Goal: Task Accomplishment & Management: Manage account settings

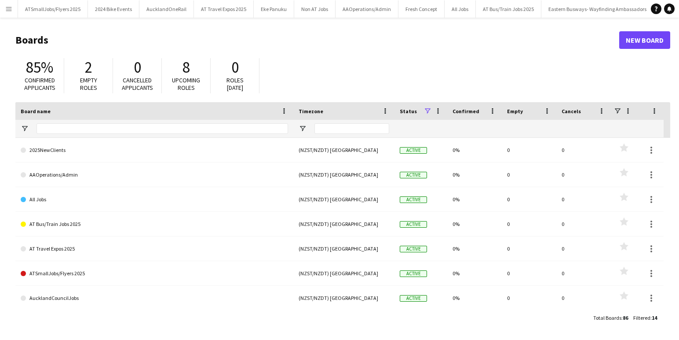
click at [7, 6] on app-icon "Menu" at bounding box center [8, 8] width 7 height 7
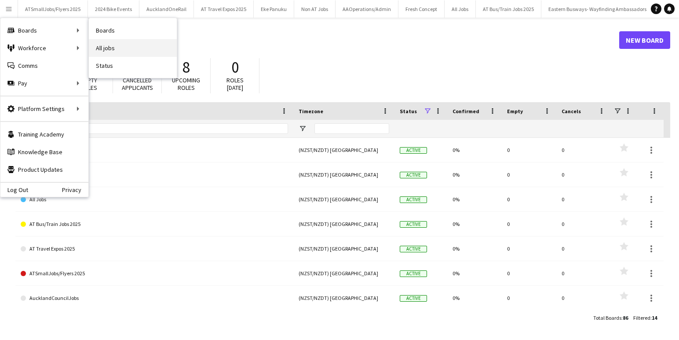
click at [106, 47] on link "All jobs" at bounding box center [133, 48] width 88 height 18
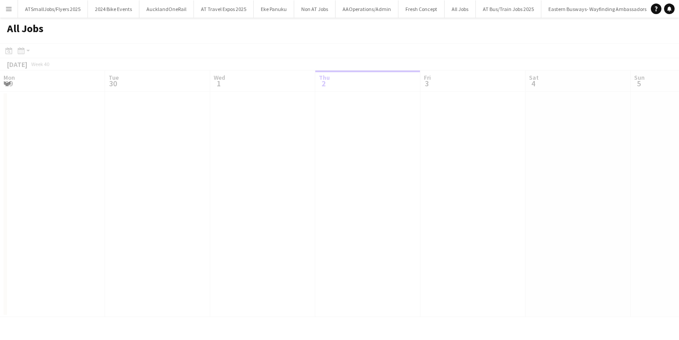
scroll to position [0, 210]
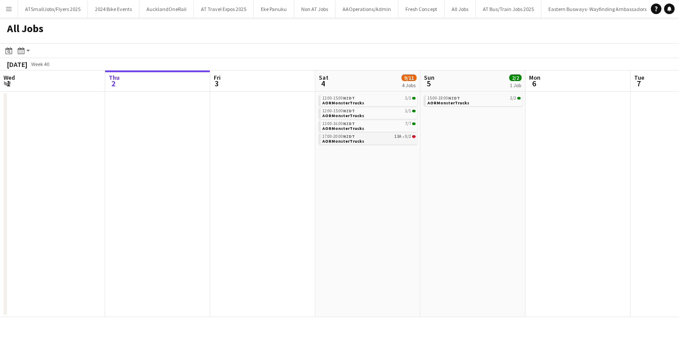
click at [363, 140] on link "17:00-20:00 NZDT 13A • 0/2 AORMonsterTrucks" at bounding box center [368, 138] width 93 height 10
click at [373, 98] on div "12:00-15:00 NZDT 1/1" at bounding box center [368, 98] width 93 height 4
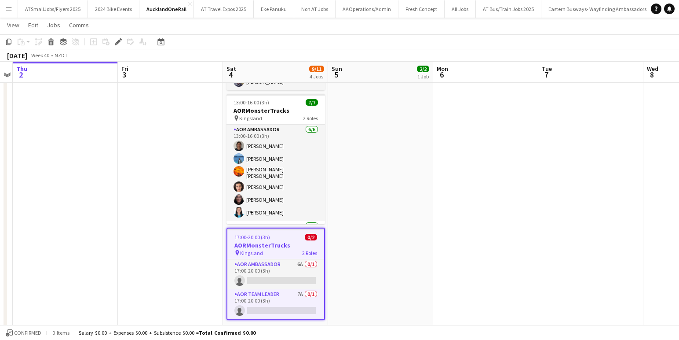
scroll to position [150, 0]
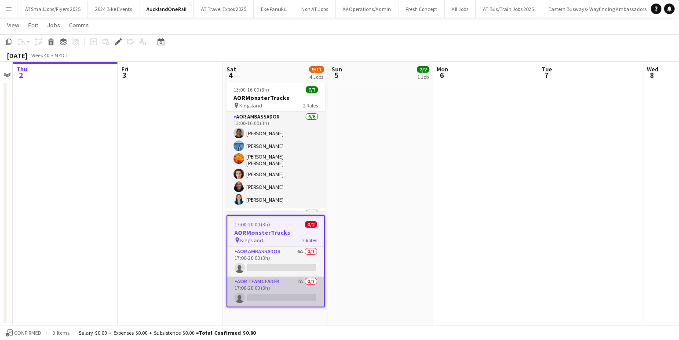
click at [264, 296] on app-card-role "AOR Team Leader 7A 0/1 17:00-20:00 (3h) single-neutral-actions" at bounding box center [275, 291] width 97 height 30
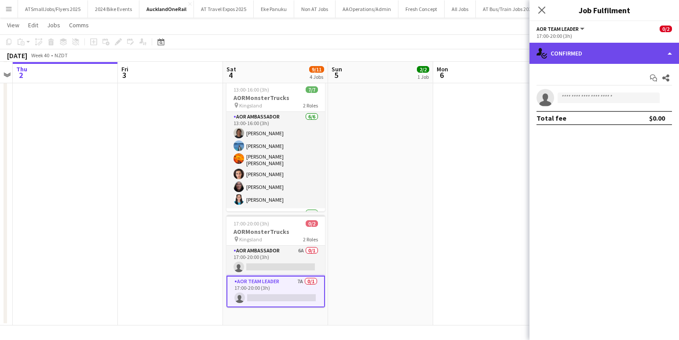
click at [604, 54] on div "single-neutral-actions-check-2 Confirmed" at bounding box center [605, 53] width 150 height 21
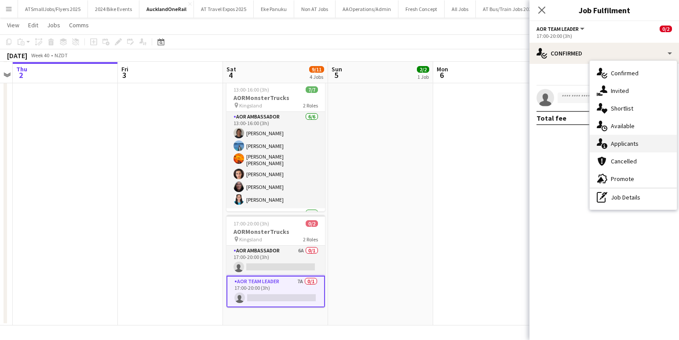
click at [622, 143] on span "Applicants" at bounding box center [625, 143] width 28 height 8
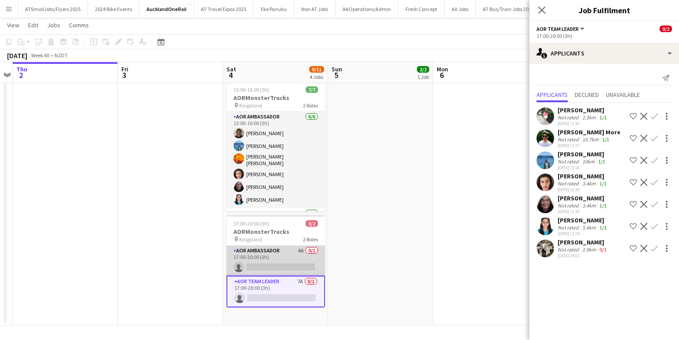
click at [279, 261] on app-card-role "AOR Ambassador 6A 0/1 17:00-20:00 (3h) single-neutral-actions" at bounding box center [276, 260] width 99 height 30
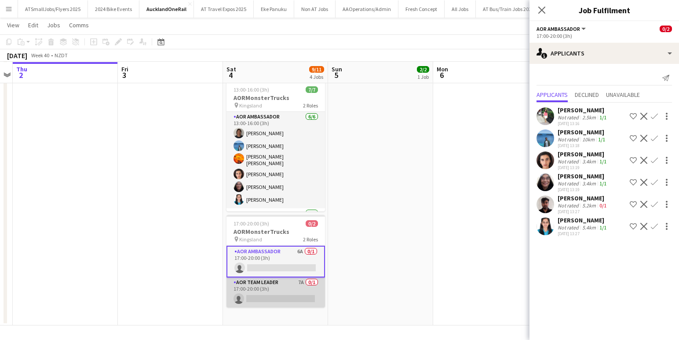
click at [278, 296] on app-card-role "AOR Team Leader 7A 0/1 17:00-20:00 (3h) single-neutral-actions" at bounding box center [276, 292] width 99 height 30
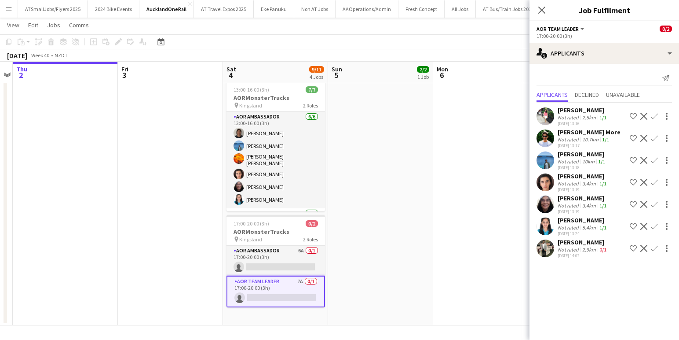
click at [655, 139] on app-icon "Confirm" at bounding box center [654, 138] width 7 height 7
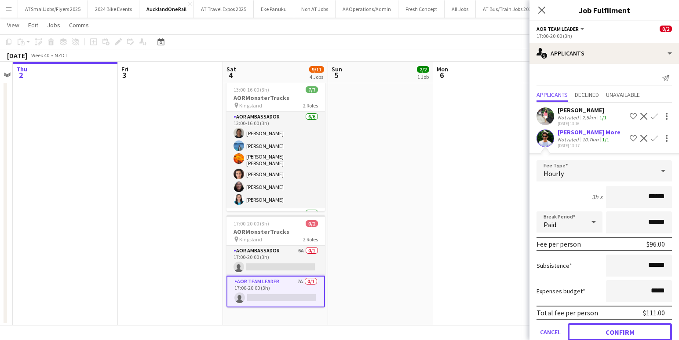
click at [632, 331] on button "Confirm" at bounding box center [620, 332] width 104 height 18
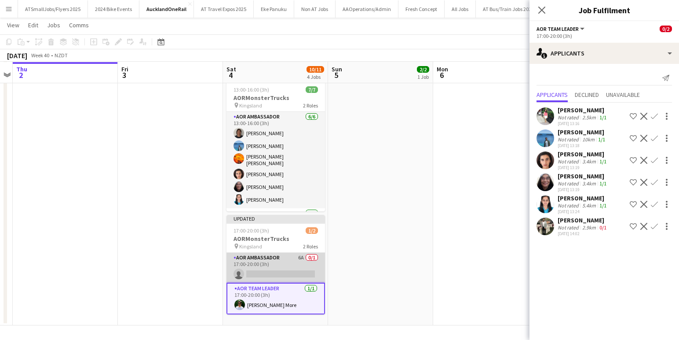
click at [281, 267] on app-card-role "AOR Ambassador 6A 0/1 17:00-20:00 (3h) single-neutral-actions" at bounding box center [276, 267] width 99 height 30
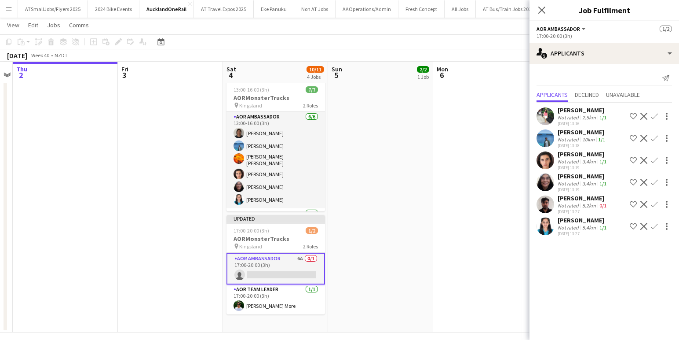
click at [544, 201] on app-user-avatar at bounding box center [546, 204] width 18 height 18
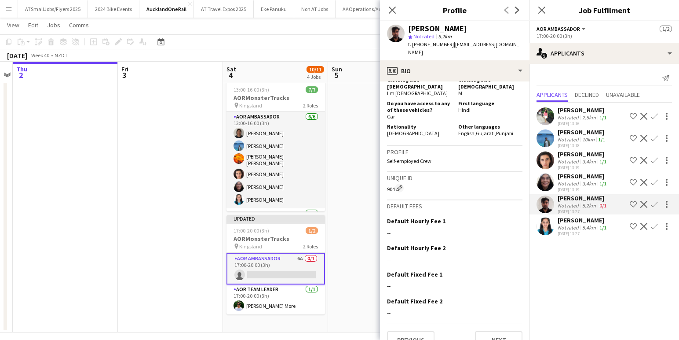
scroll to position [441, 0]
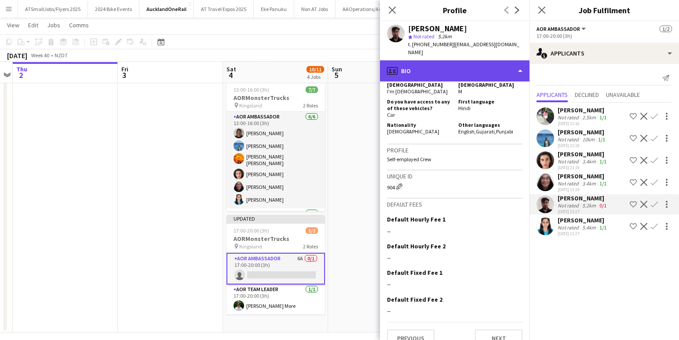
click at [494, 60] on div "profile Bio" at bounding box center [455, 70] width 150 height 21
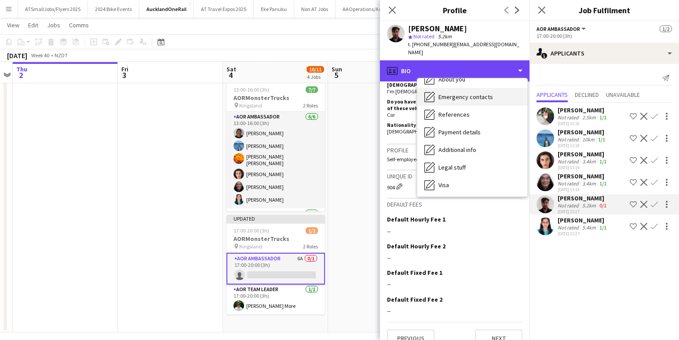
scroll to position [118, 0]
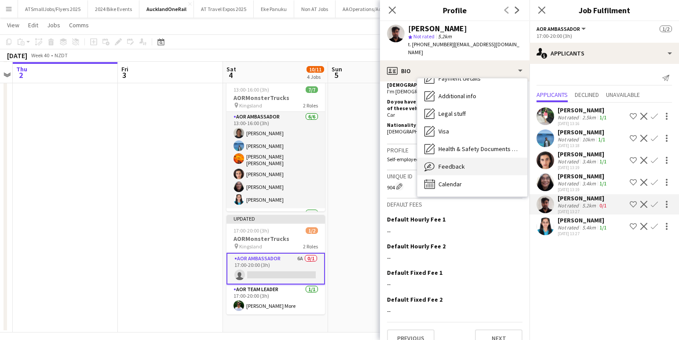
click at [452, 162] on span "Feedback" at bounding box center [452, 166] width 26 height 8
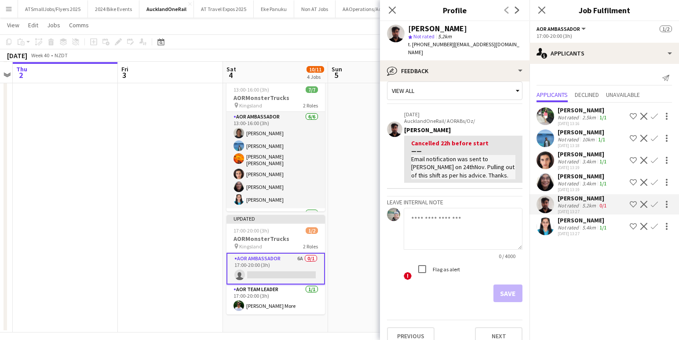
scroll to position [0, 0]
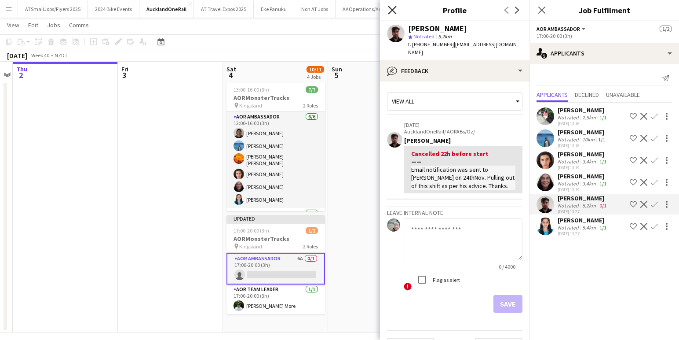
click at [392, 8] on icon "Close pop-in" at bounding box center [392, 10] width 8 height 8
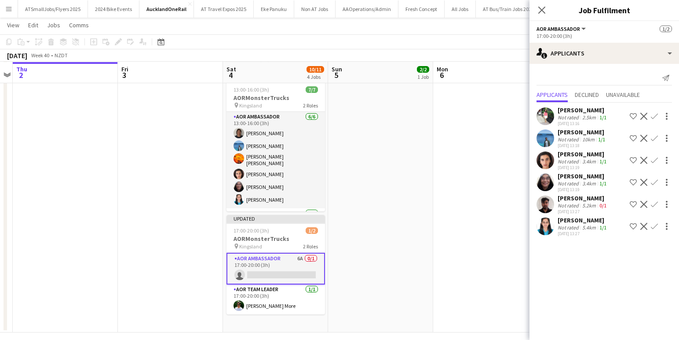
click at [651, 205] on app-icon "Confirm" at bounding box center [654, 204] width 7 height 7
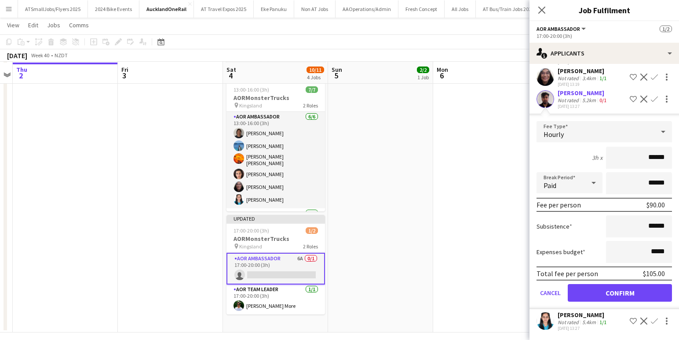
scroll to position [150, 0]
click at [625, 294] on button "Confirm" at bounding box center [620, 293] width 104 height 18
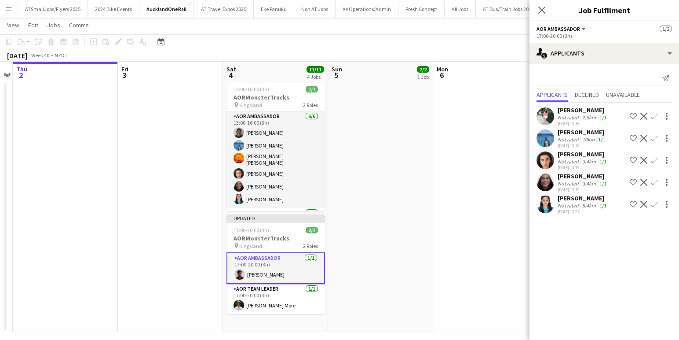
click at [238, 272] on app-user-avatar at bounding box center [239, 274] width 11 height 11
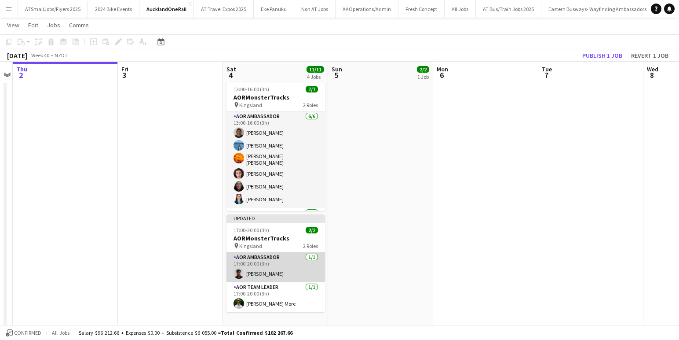
click at [240, 272] on app-user-avatar at bounding box center [239, 273] width 11 height 11
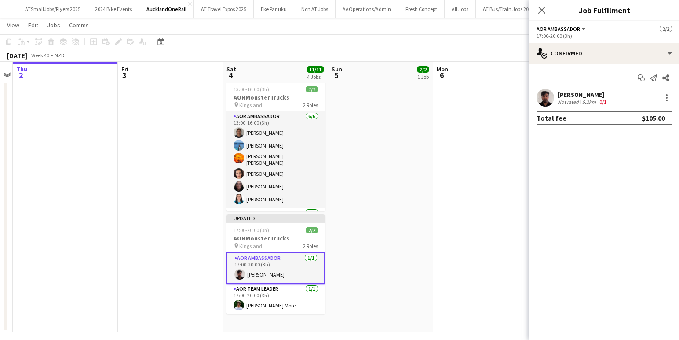
click at [543, 95] on app-user-avatar at bounding box center [546, 98] width 18 height 18
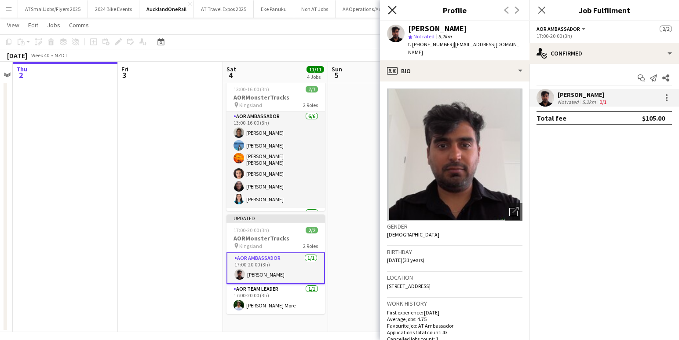
click at [391, 8] on icon "Close pop-in" at bounding box center [392, 10] width 8 height 8
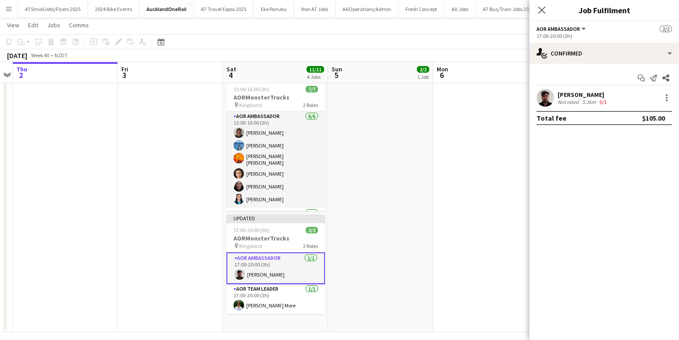
click at [546, 95] on app-user-avatar at bounding box center [546, 98] width 18 height 18
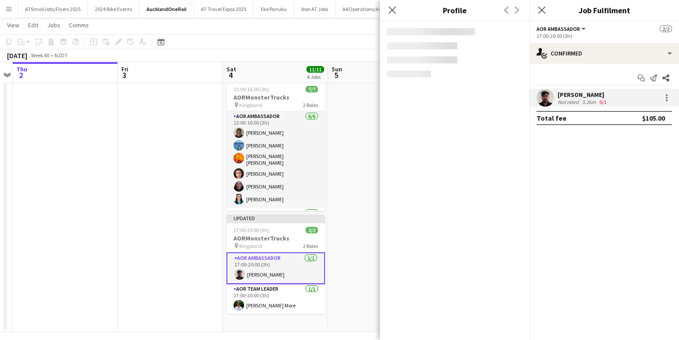
scroll to position [150, 0]
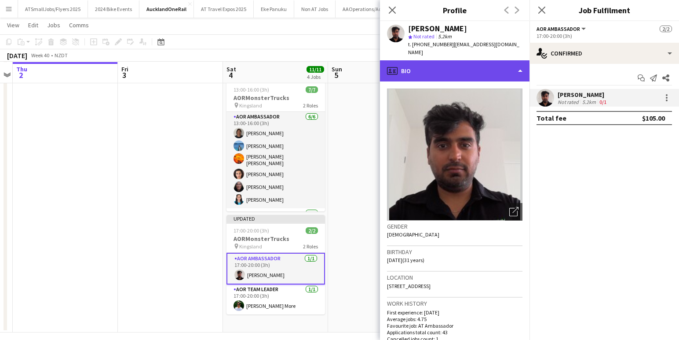
click at [501, 60] on div "profile Bio" at bounding box center [455, 70] width 150 height 21
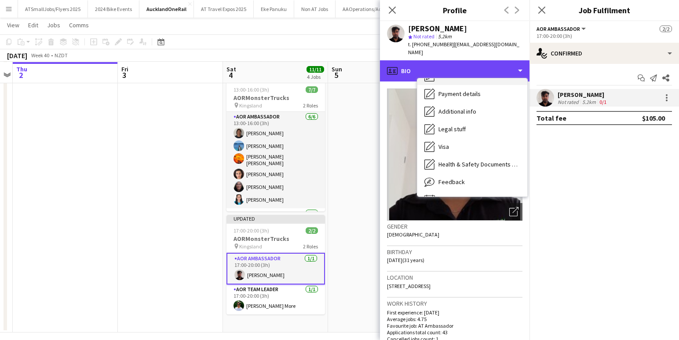
scroll to position [118, 0]
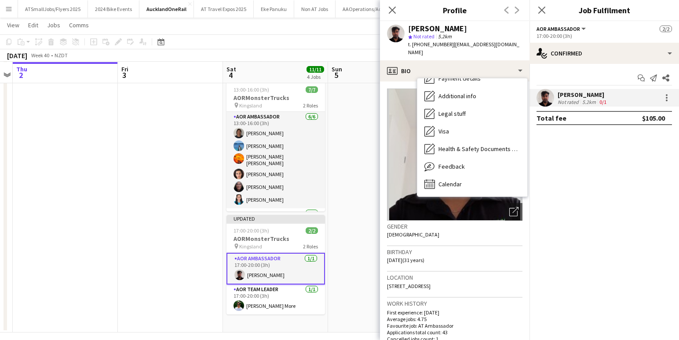
click at [455, 180] on span "Calendar" at bounding box center [450, 184] width 23 height 8
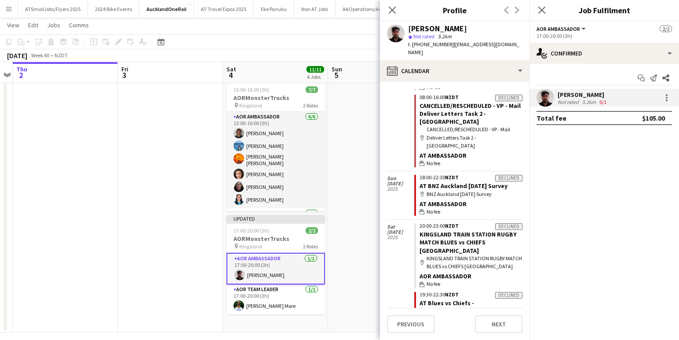
scroll to position [847, 0]
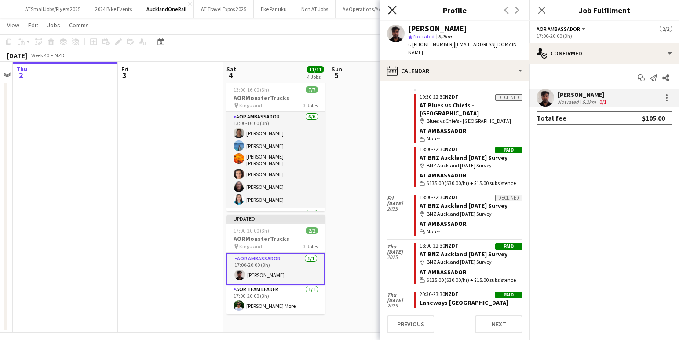
click at [393, 9] on icon at bounding box center [392, 10] width 8 height 8
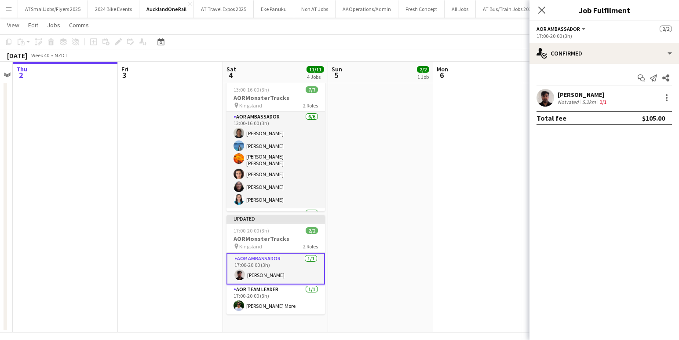
click at [401, 245] on app-date-cell "15:00-18:00 (3h) 2/2 AORMonsterTrucks pin Kingsland 2 Roles AOR Ambassador 1/1 …" at bounding box center [380, 140] width 105 height 383
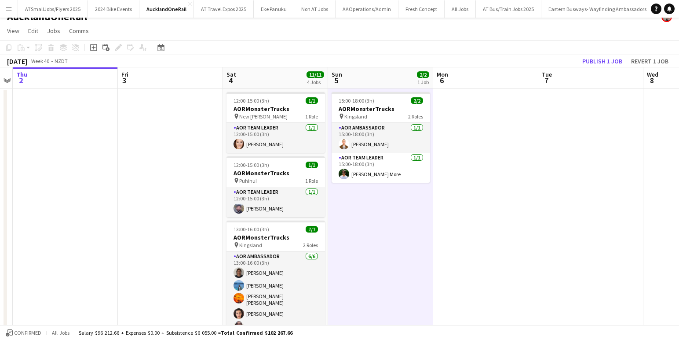
scroll to position [0, 0]
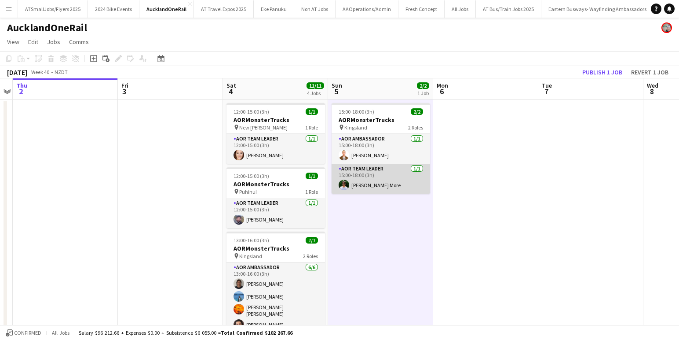
click at [344, 184] on app-user-avatar at bounding box center [344, 184] width 11 height 11
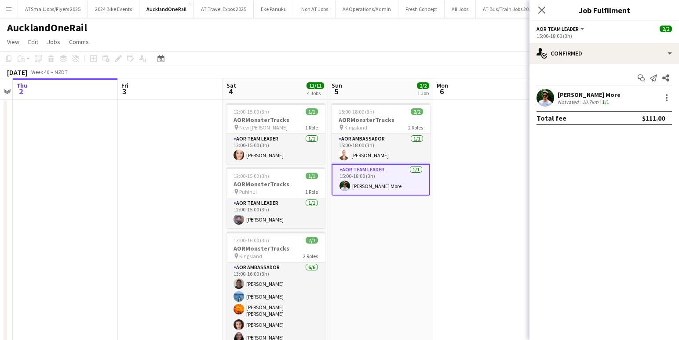
click at [544, 95] on app-user-avatar at bounding box center [546, 98] width 18 height 18
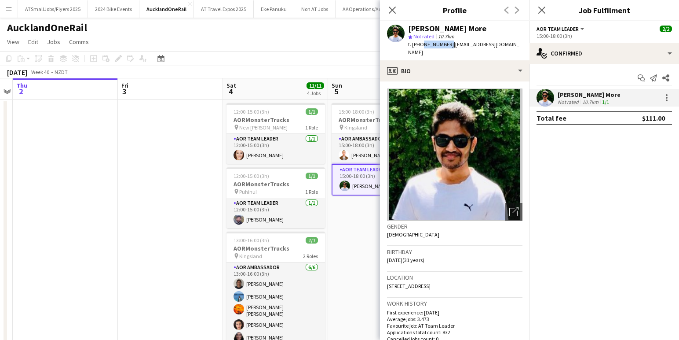
drag, startPoint x: 444, startPoint y: 44, endPoint x: 420, endPoint y: 44, distance: 24.2
click at [420, 44] on span "t. +64210725546" at bounding box center [431, 44] width 46 height 7
copy span "210725546"
click at [237, 153] on app-user-avatar at bounding box center [239, 155] width 11 height 11
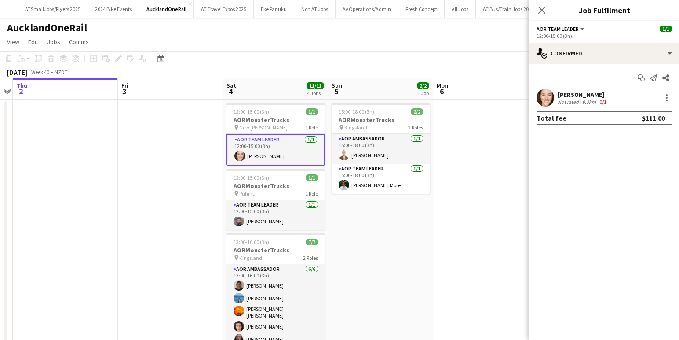
click at [541, 96] on app-user-avatar at bounding box center [546, 98] width 18 height 18
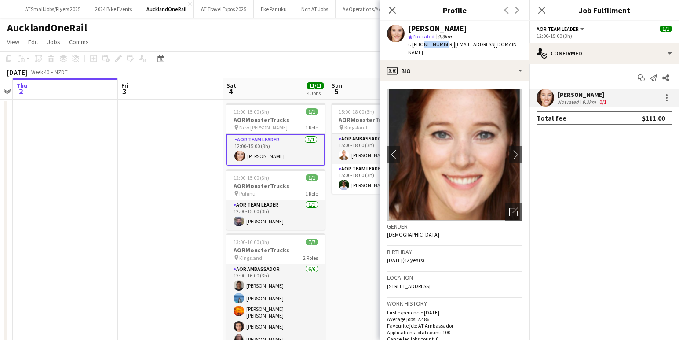
drag, startPoint x: 441, startPoint y: 44, endPoint x: 420, endPoint y: 44, distance: 21.1
click at [421, 43] on span "t. +6421618929" at bounding box center [431, 44] width 46 height 7
copy span "21618929"
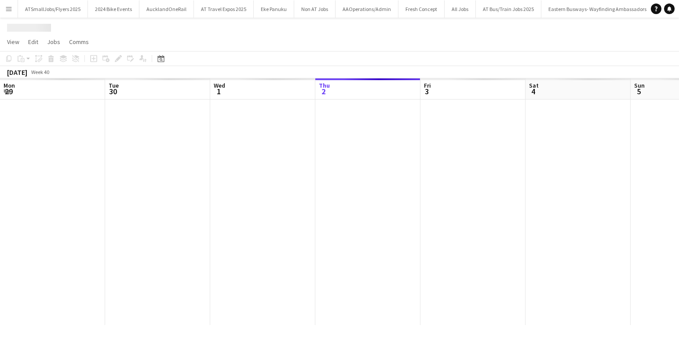
scroll to position [0, 210]
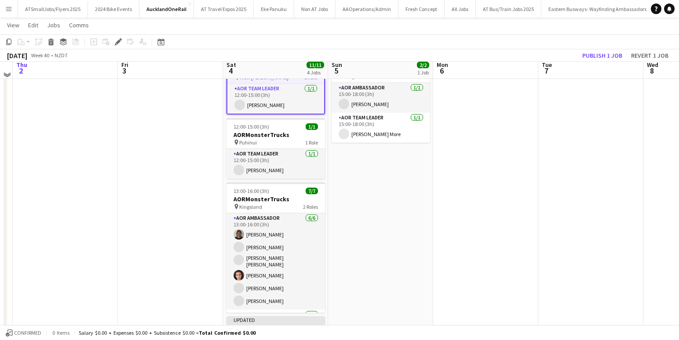
scroll to position [46, 0]
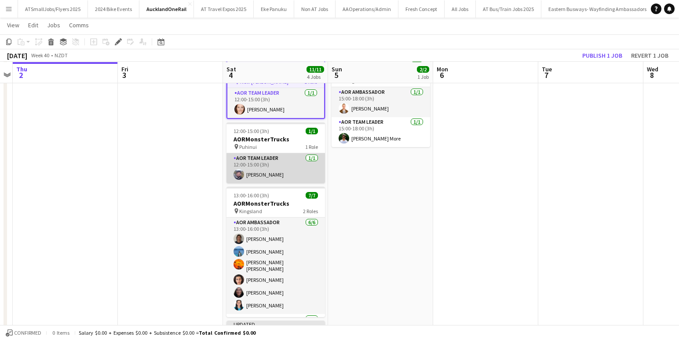
click at [239, 169] on app-user-avatar at bounding box center [239, 174] width 11 height 11
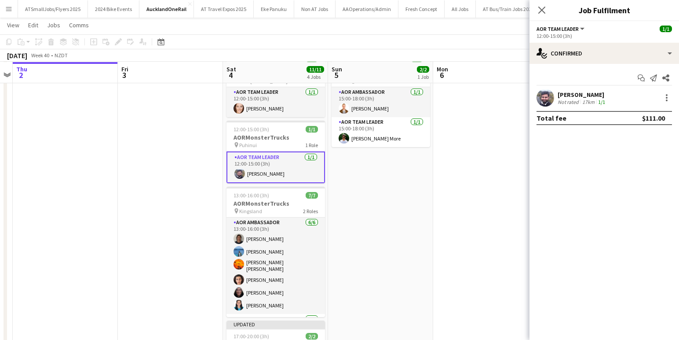
drag, startPoint x: 545, startPoint y: 97, endPoint x: 544, endPoint y: 93, distance: 4.5
click at [545, 97] on app-user-avatar at bounding box center [546, 98] width 18 height 18
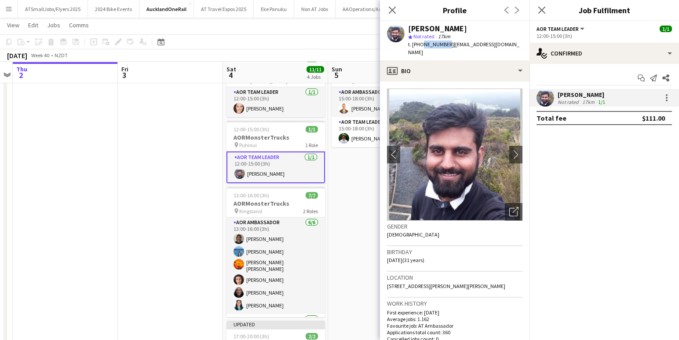
drag, startPoint x: 444, startPoint y: 44, endPoint x: 418, endPoint y: 44, distance: 25.9
click at [420, 44] on span "t. +64210726044" at bounding box center [431, 44] width 46 height 7
copy span "210726044"
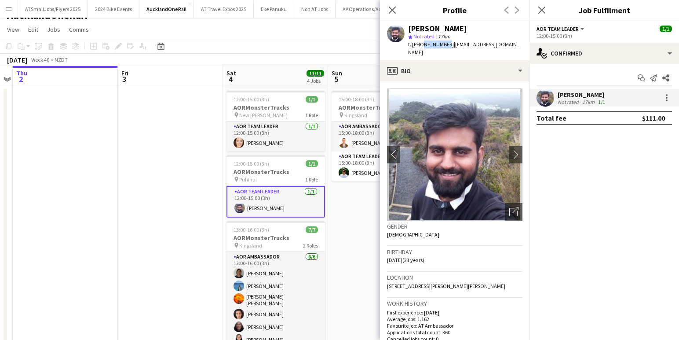
scroll to position [0, 0]
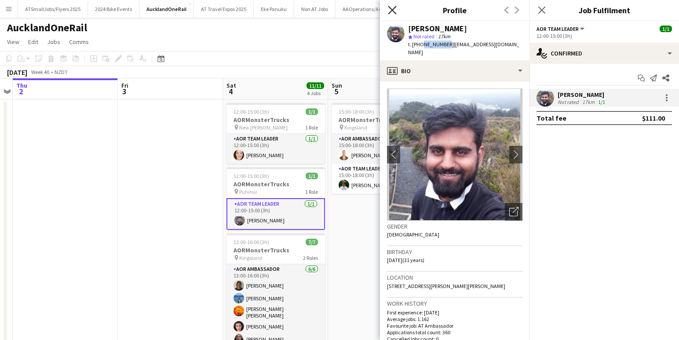
click at [393, 9] on icon at bounding box center [392, 10] width 8 height 8
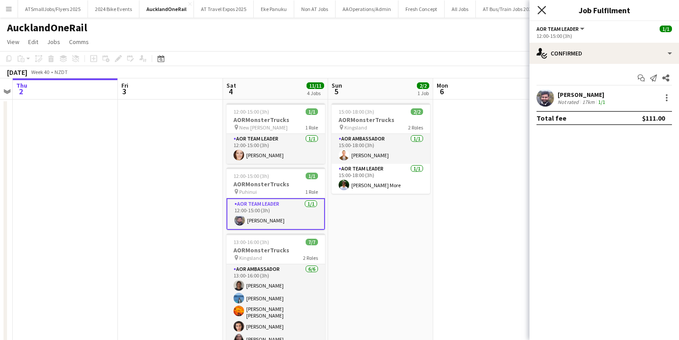
click at [541, 7] on icon "Close pop-in" at bounding box center [541, 10] width 8 height 8
